Goal: Transaction & Acquisition: Purchase product/service

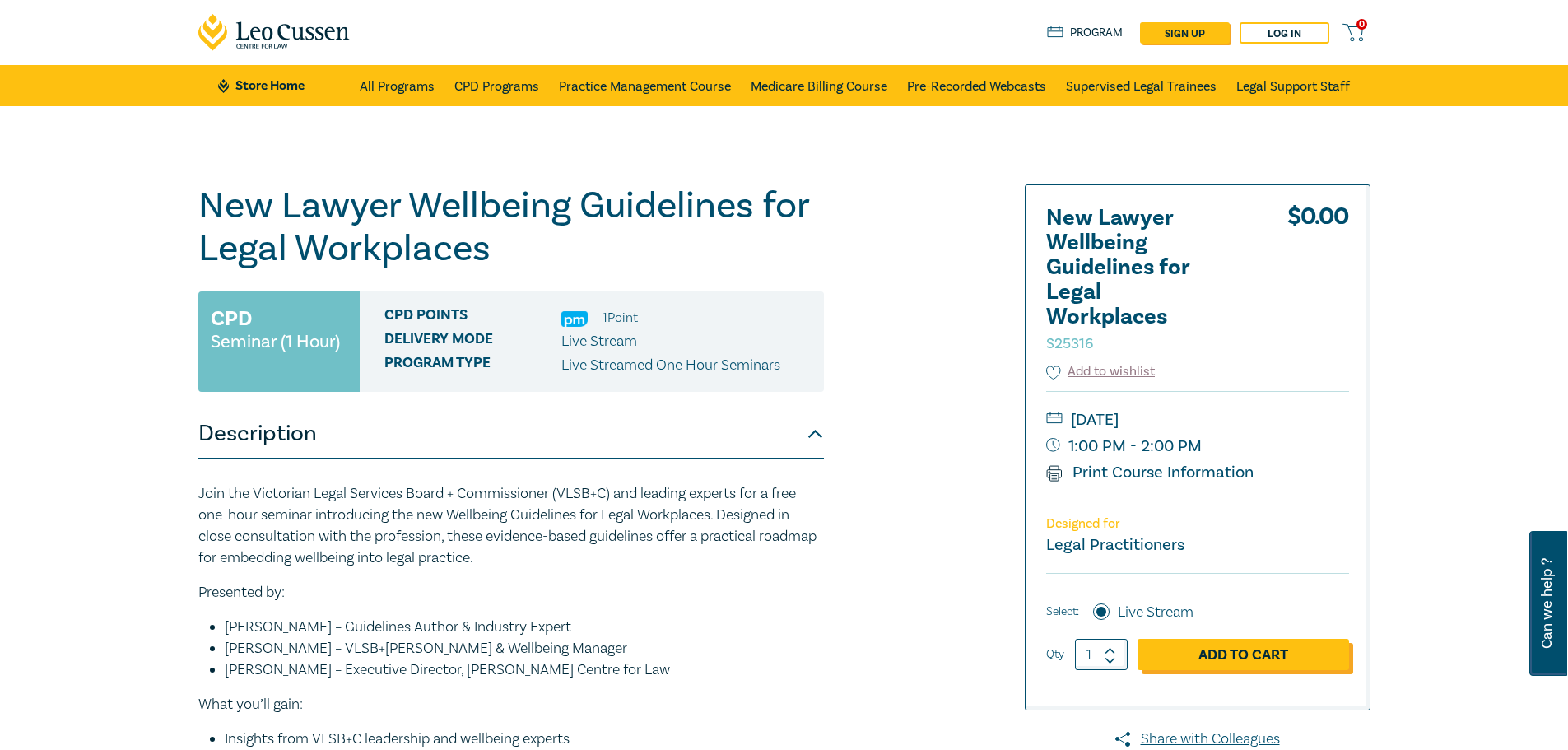
click at [1233, 650] on link "Add to Cart" at bounding box center [1243, 653] width 212 height 31
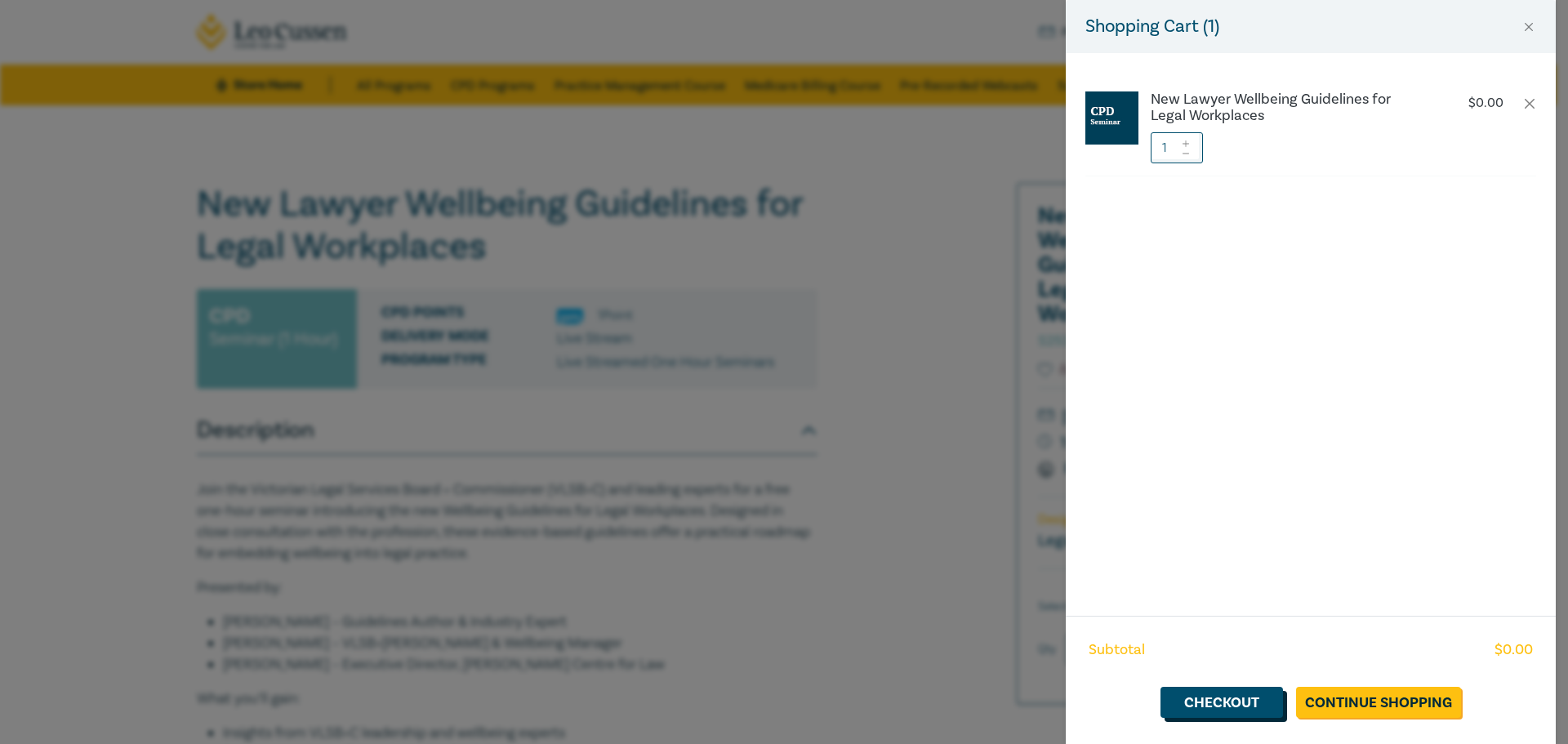
click at [1239, 704] on link "Checkout" at bounding box center [1222, 702] width 122 height 31
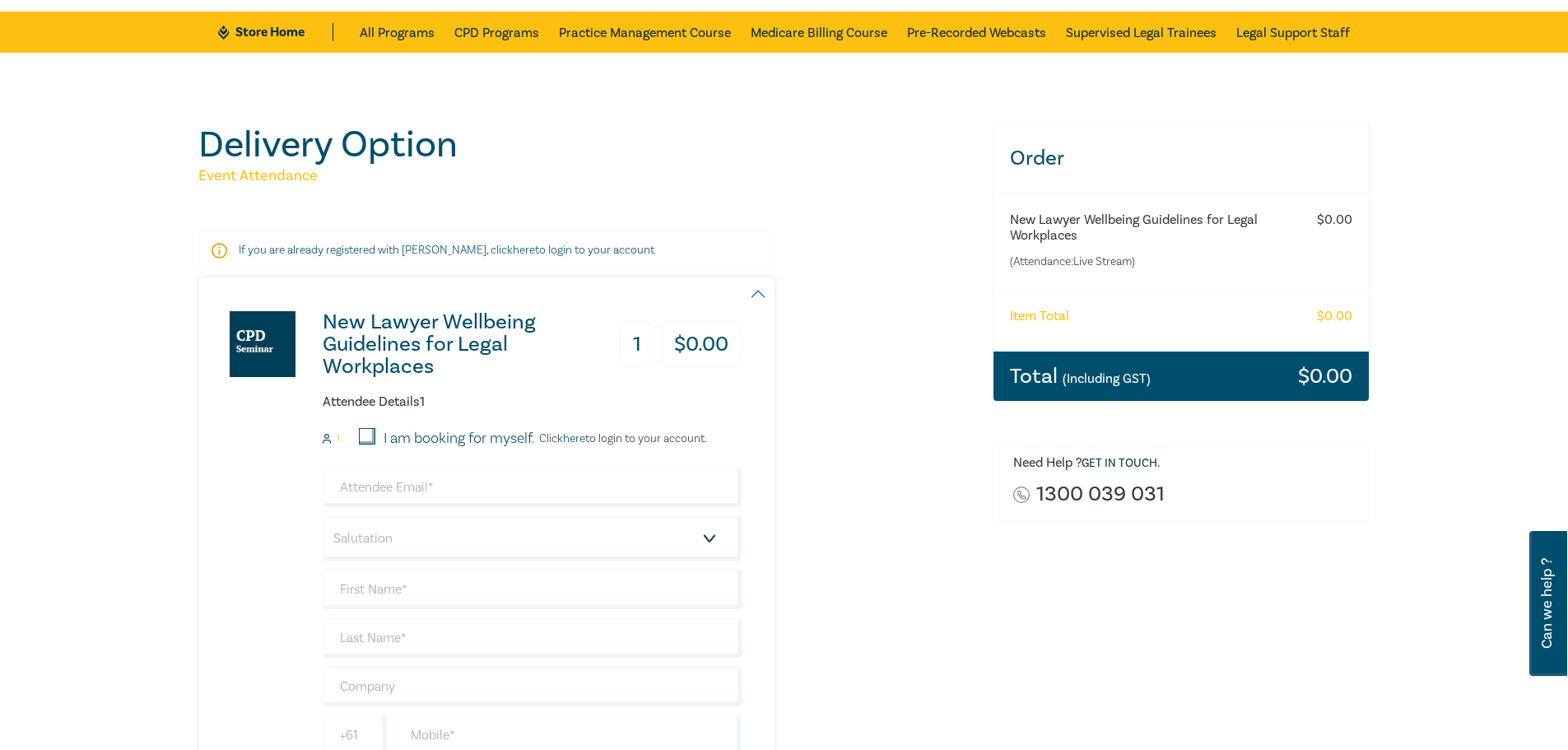
scroll to position [82, 0]
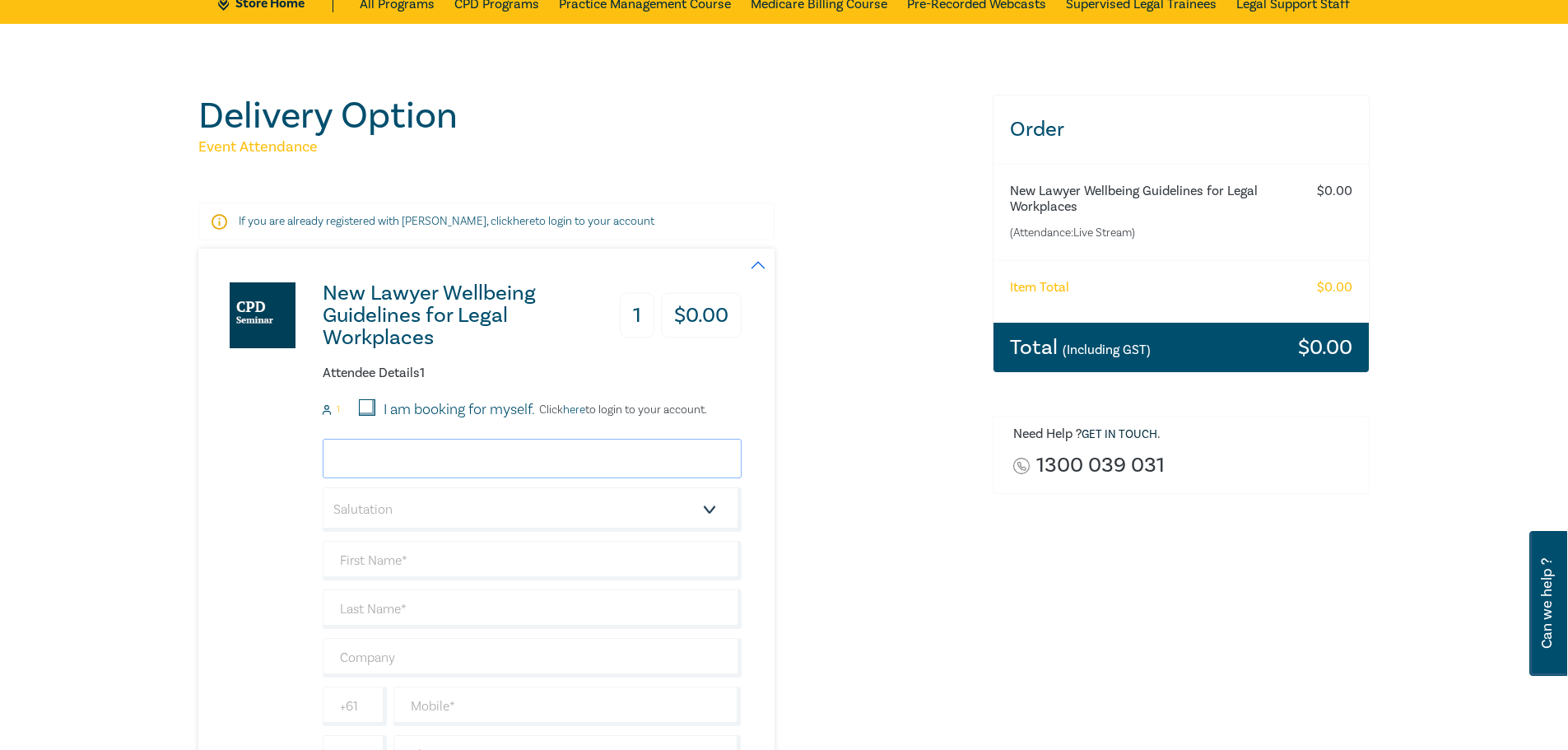
click at [404, 460] on input "email" at bounding box center [532, 459] width 419 height 40
type input "rebecca.stokie@fletcherclarendon.com.au"
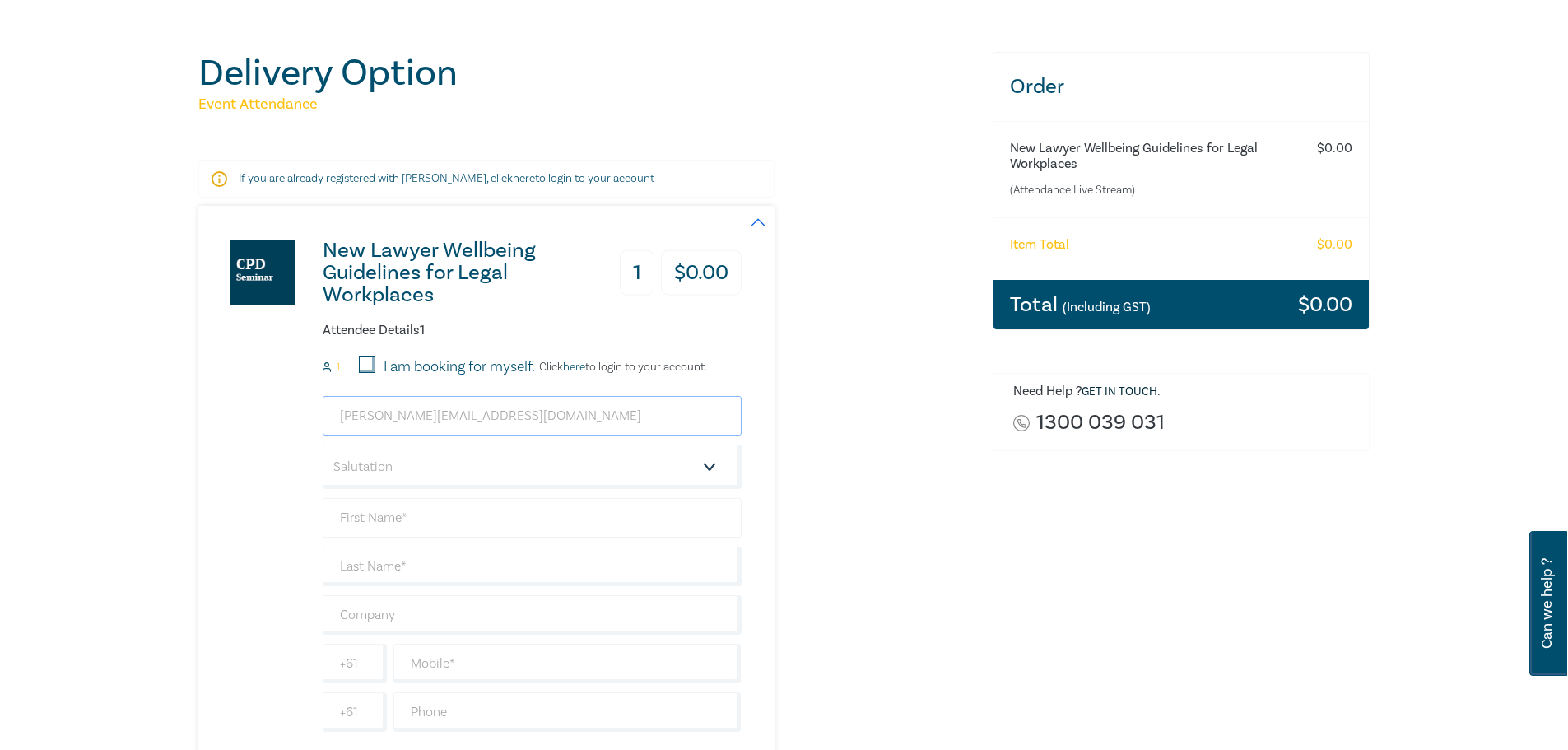
scroll to position [165, 0]
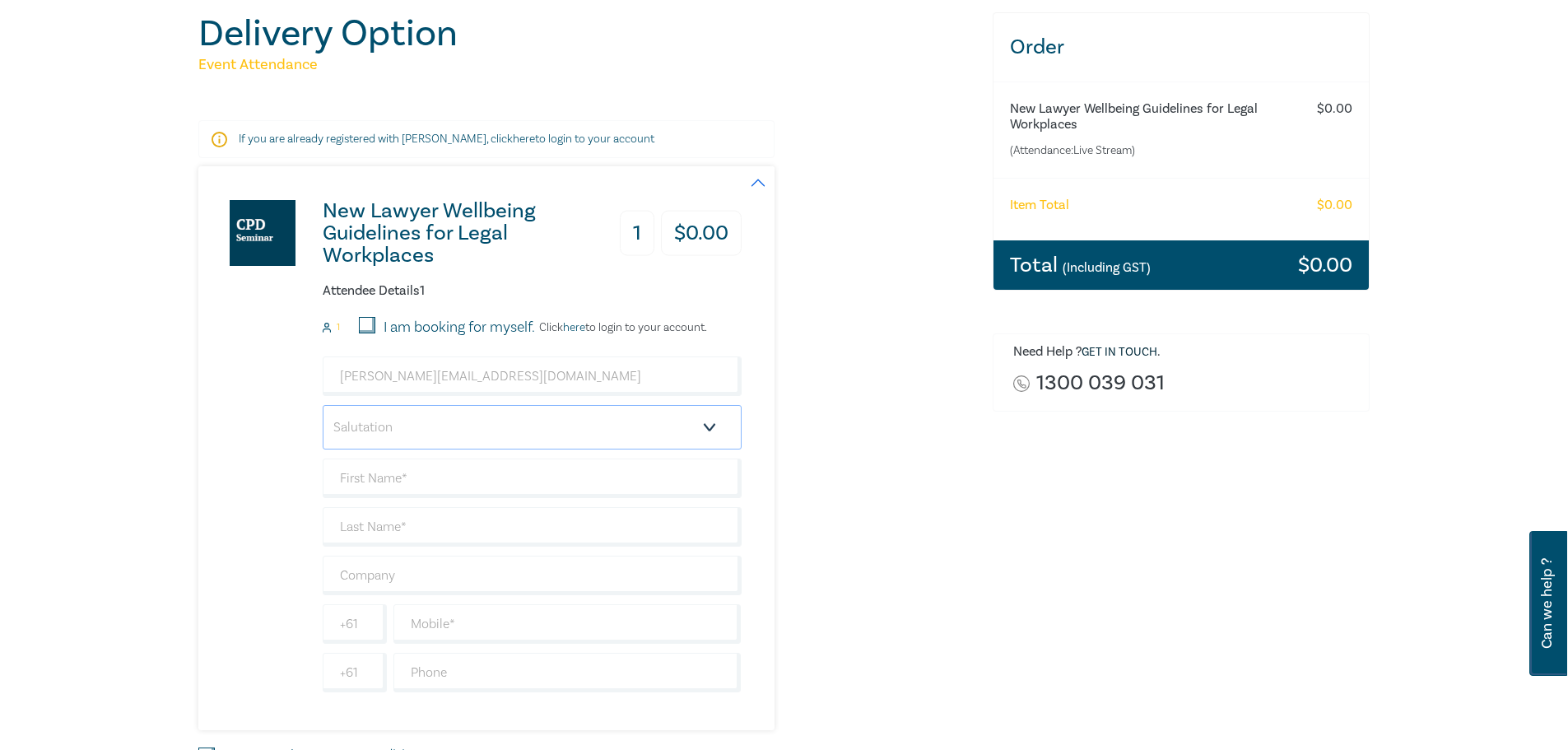
click at [397, 421] on select "Salutation Mr. Mrs. Ms. Miss Dr. Prof. Other" at bounding box center [532, 427] width 419 height 45
select select "Miss"
click at [323, 405] on select "Salutation Mr. Mrs. Ms. Miss Dr. Prof. Other" at bounding box center [532, 427] width 419 height 45
click at [400, 491] on input "text" at bounding box center [532, 478] width 419 height 40
type input "[PERSON_NAME]"
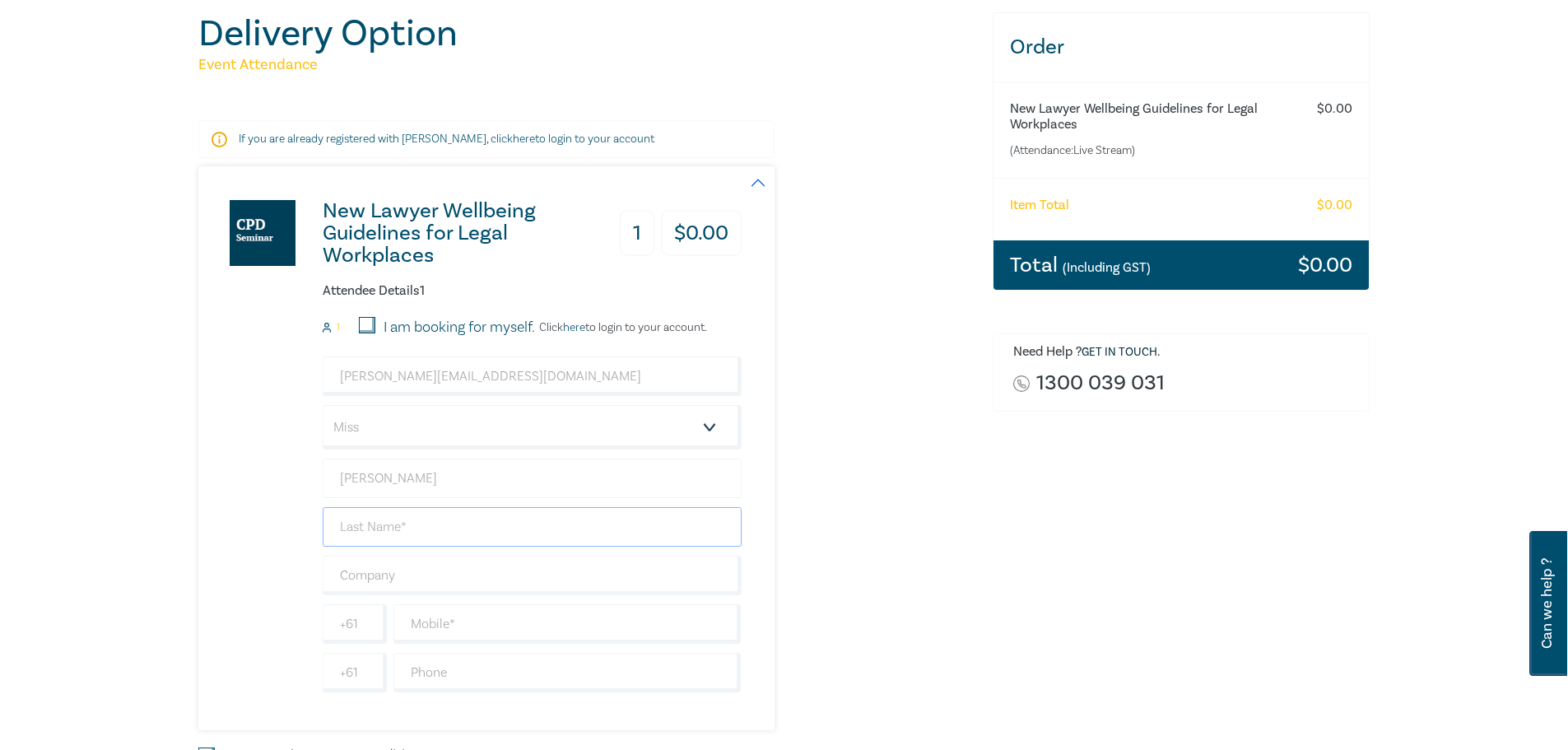
type input "Stokie"
type input "[PERSON_NAME]"
type input "0392829200"
type input "[GEOGRAPHIC_DATA]"
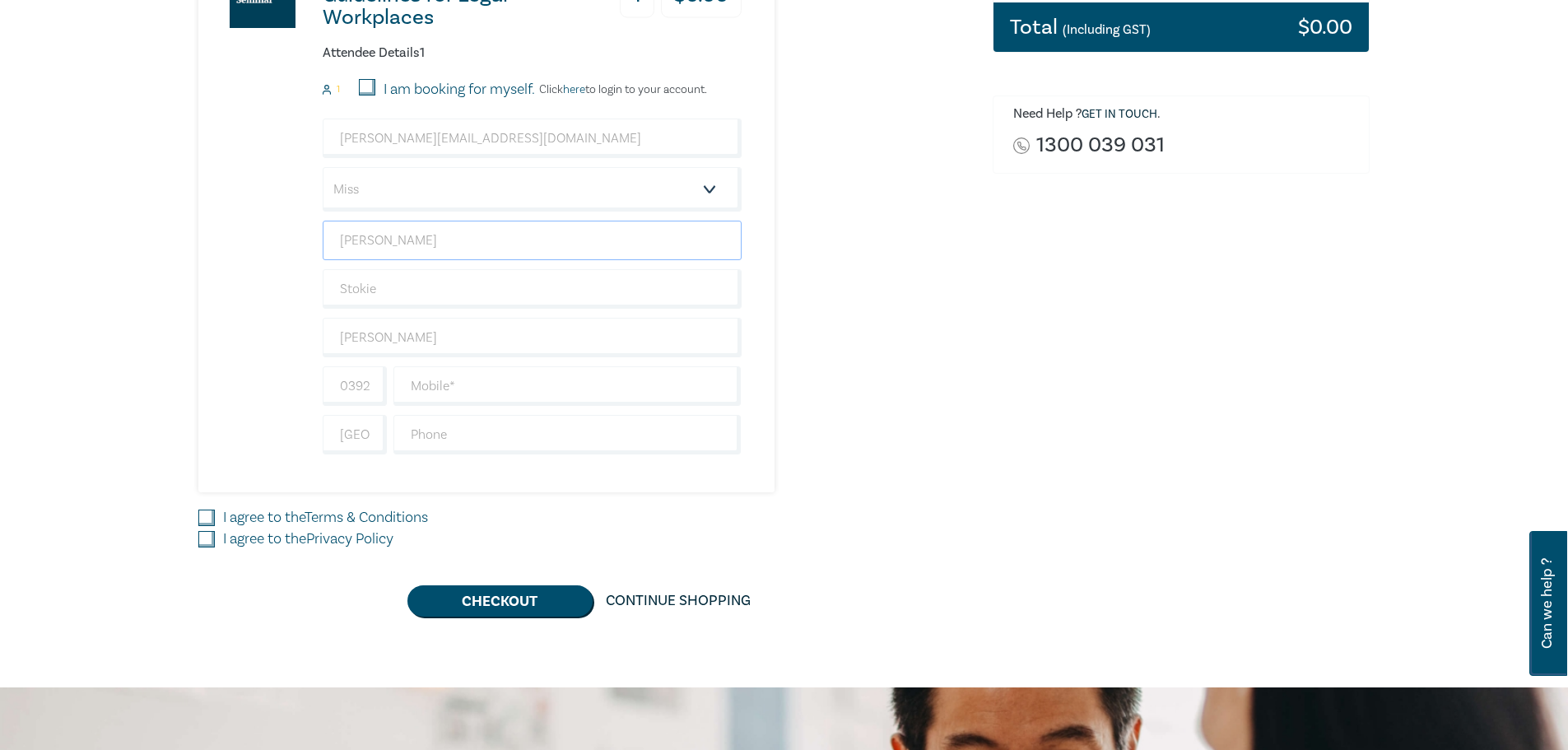
scroll to position [412, 0]
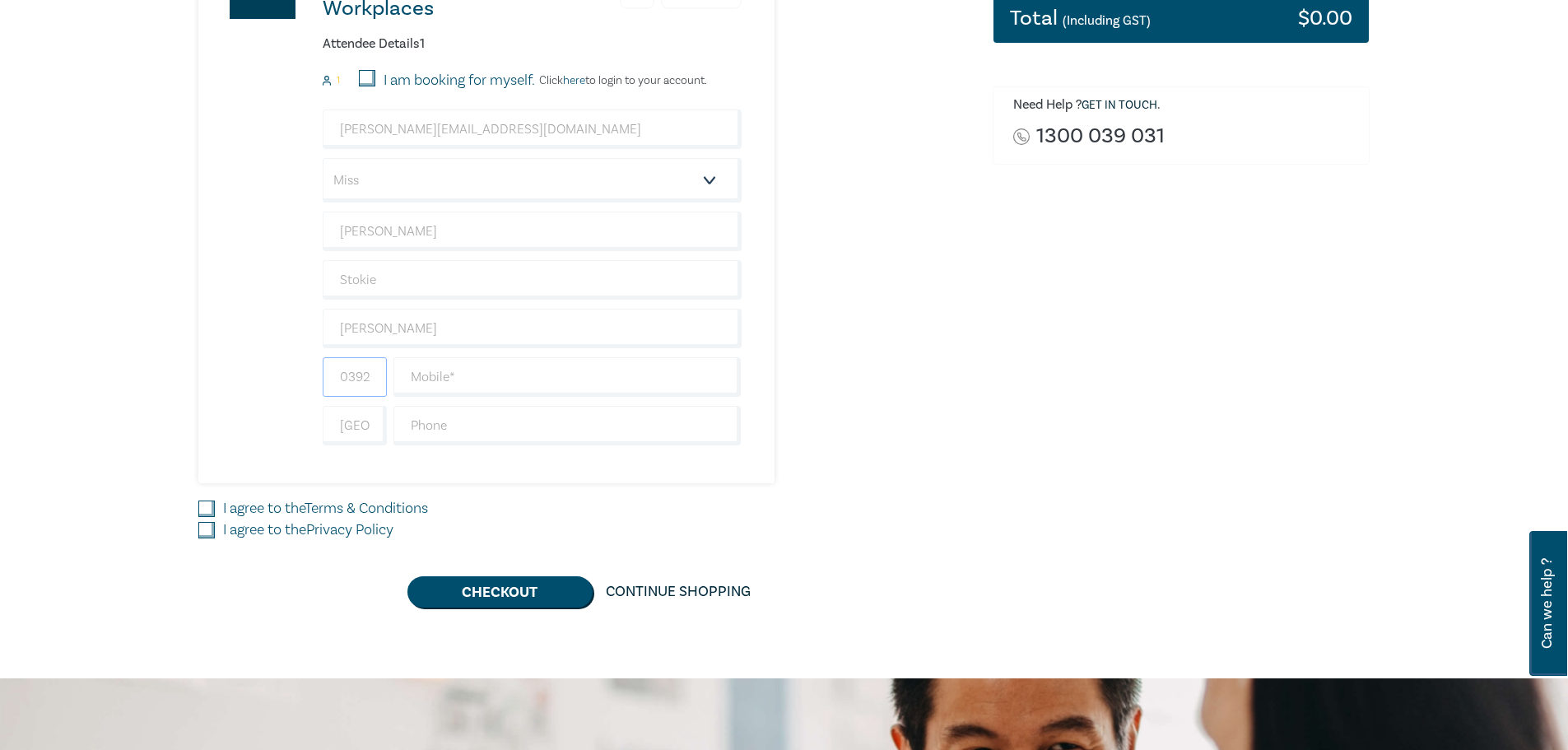
click at [355, 370] on input "0392829200" at bounding box center [355, 377] width 65 height 40
click at [420, 370] on input "text" at bounding box center [567, 377] width 348 height 40
click at [872, 364] on div "New Lawyer Wellbeing Guidelines for Legal Workplaces 1 $ 0.00 Attendee Details …" at bounding box center [585, 201] width 775 height 563
click at [604, 374] on input "text" at bounding box center [567, 377] width 348 height 40
type input "0448822290"
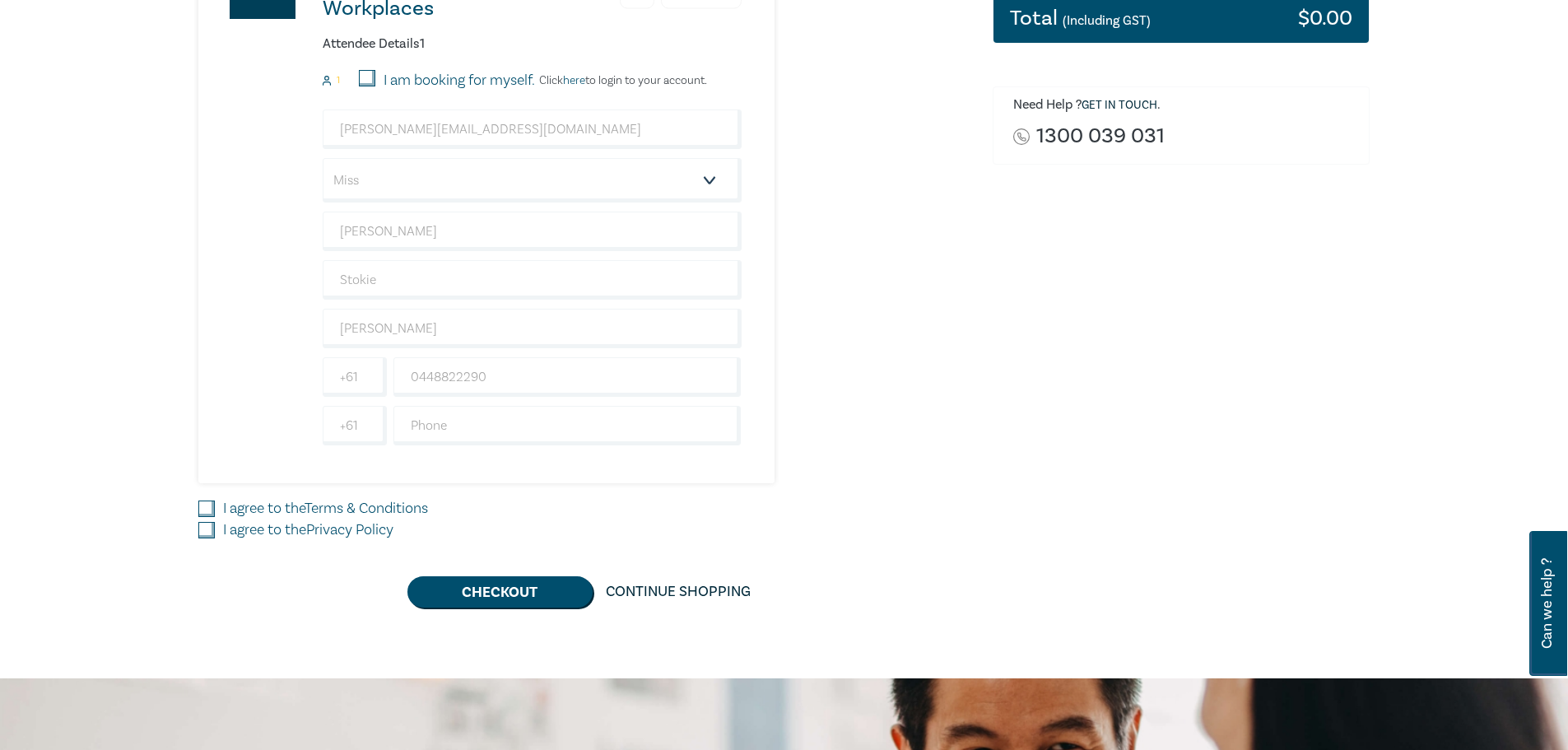
click at [979, 412] on div "Delivery Option Event Attendance If you are already registered with Leo Cussen,…" at bounding box center [585, 187] width 794 height 842
click at [470, 426] on input "text" at bounding box center [567, 426] width 348 height 40
type input "92829200"
click at [866, 433] on div "New Lawyer Wellbeing Guidelines for Legal Workplaces 1 $ 0.00 Attendee Details …" at bounding box center [585, 201] width 775 height 563
drag, startPoint x: 203, startPoint y: 504, endPoint x: 209, endPoint y: 512, distance: 10.0
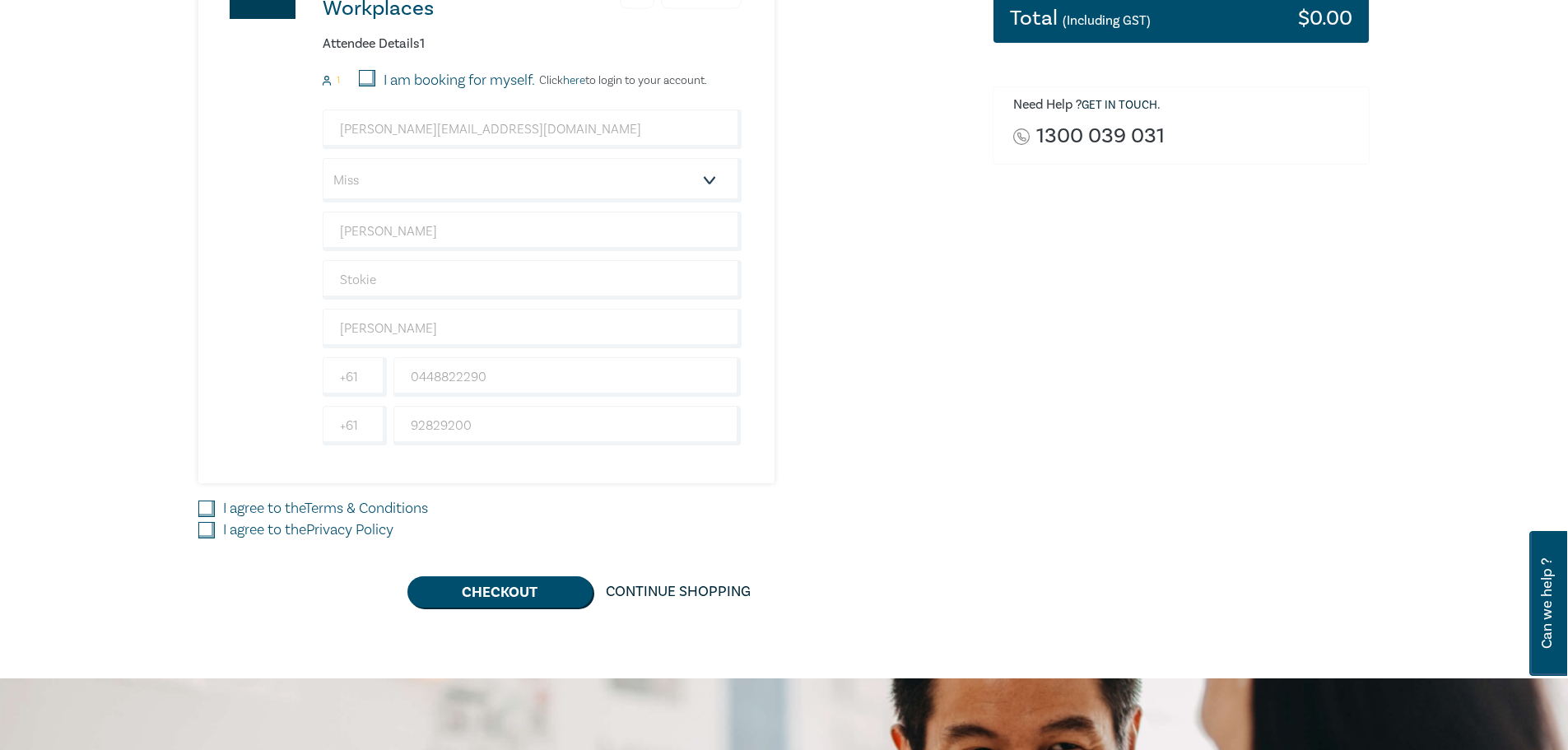
click at [204, 504] on input "I agree to the Terms & Conditions" at bounding box center [206, 508] width 16 height 16
checkbox input "true"
click at [210, 531] on input "I agree to the Privacy Policy" at bounding box center [206, 529] width 16 height 16
checkbox input "true"
click at [544, 588] on button "Checkout" at bounding box center [500, 591] width 185 height 31
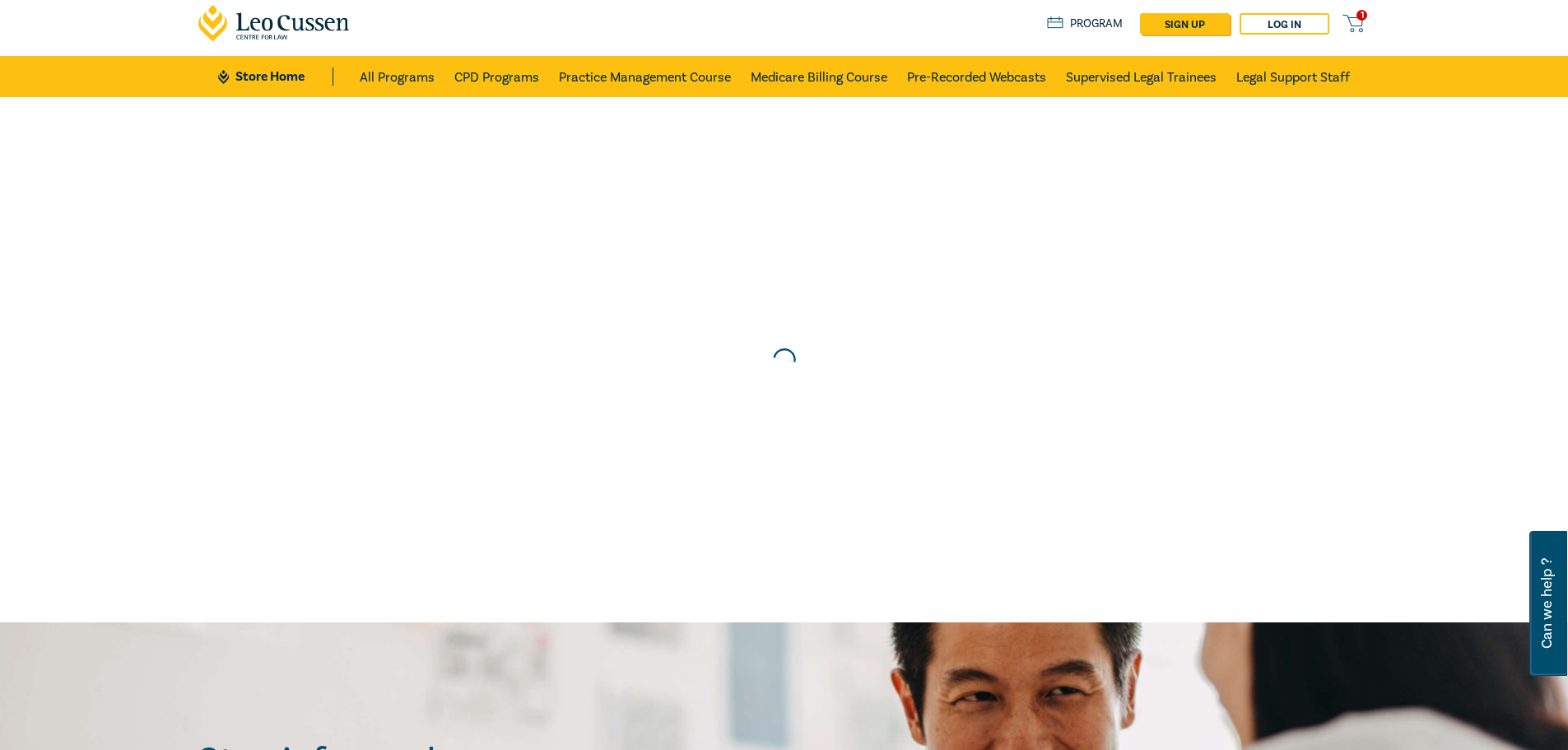
scroll to position [0, 0]
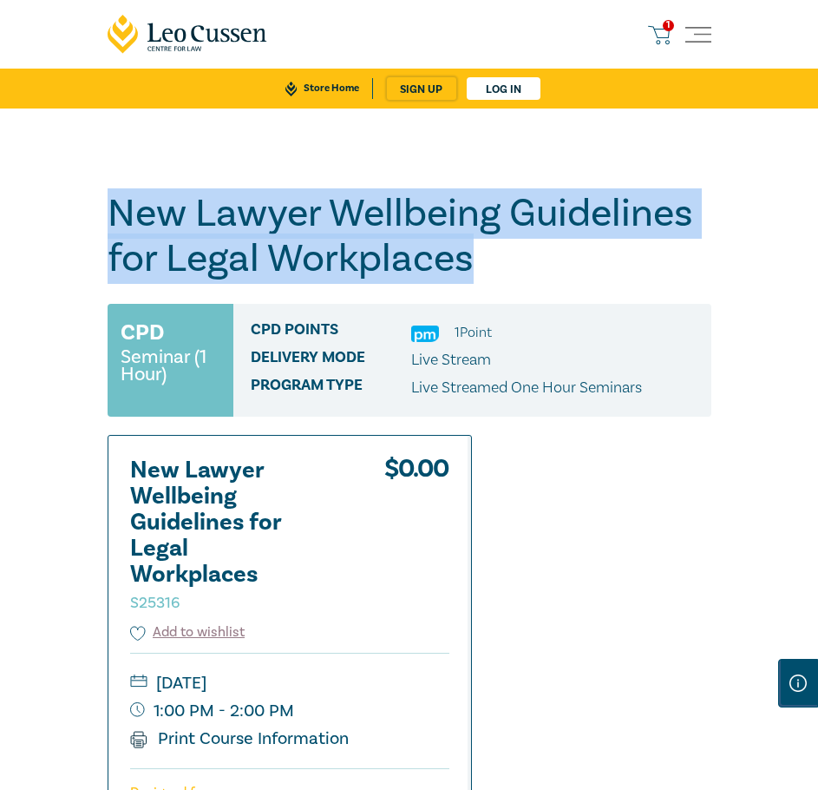
drag, startPoint x: 472, startPoint y: 266, endPoint x: 88, endPoint y: 227, distance: 386.3
copy h1 "New Lawyer Wellbeing Guidelines for Legal Workplaces"
drag, startPoint x: 470, startPoint y: 267, endPoint x: 119, endPoint y: 215, distance: 355.3
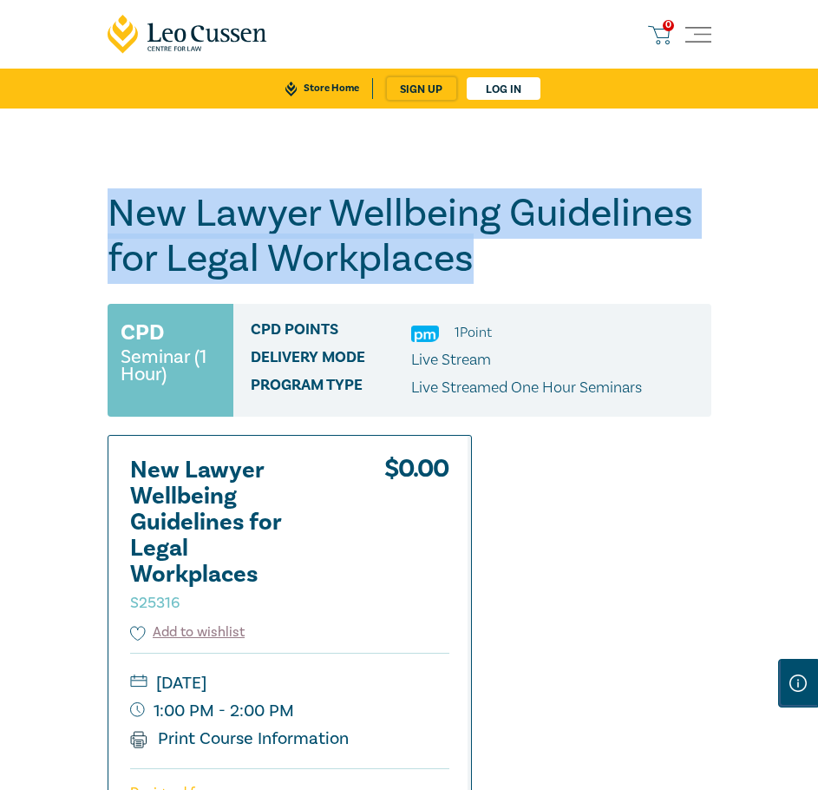
click at [119, 215] on h1 "New Lawyer Wellbeing Guidelines for Legal Workplaces S25316" at bounding box center [410, 236] width 604 height 90
copy h1 "New Lawyer Wellbeing Guidelines for Legal Workplaces"
